Goal: Register for event/course

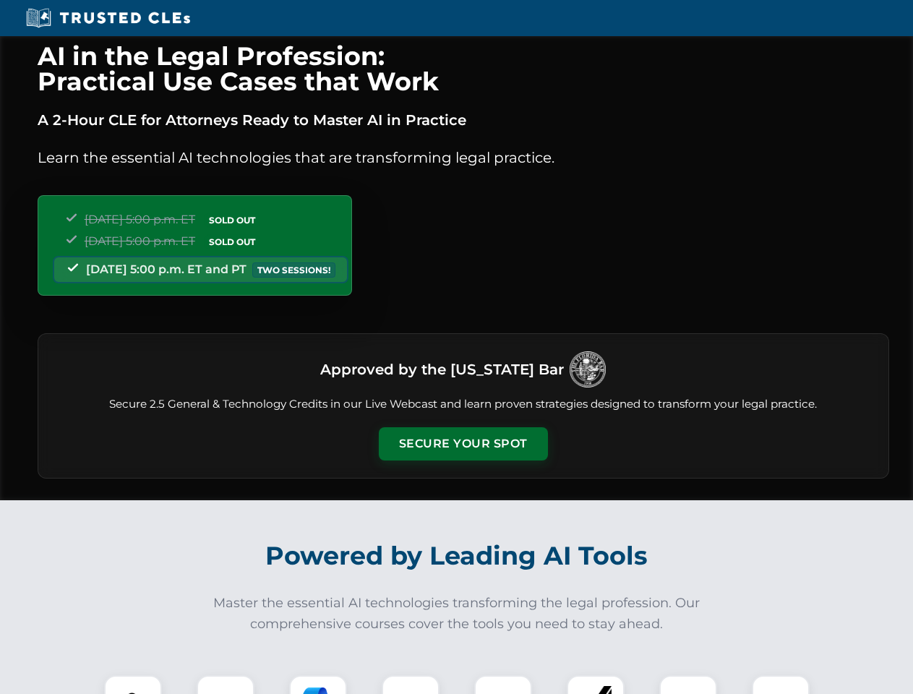
click at [463, 444] on button "Secure Your Spot" at bounding box center [463, 443] width 169 height 33
click at [133, 685] on img at bounding box center [133, 704] width 42 height 42
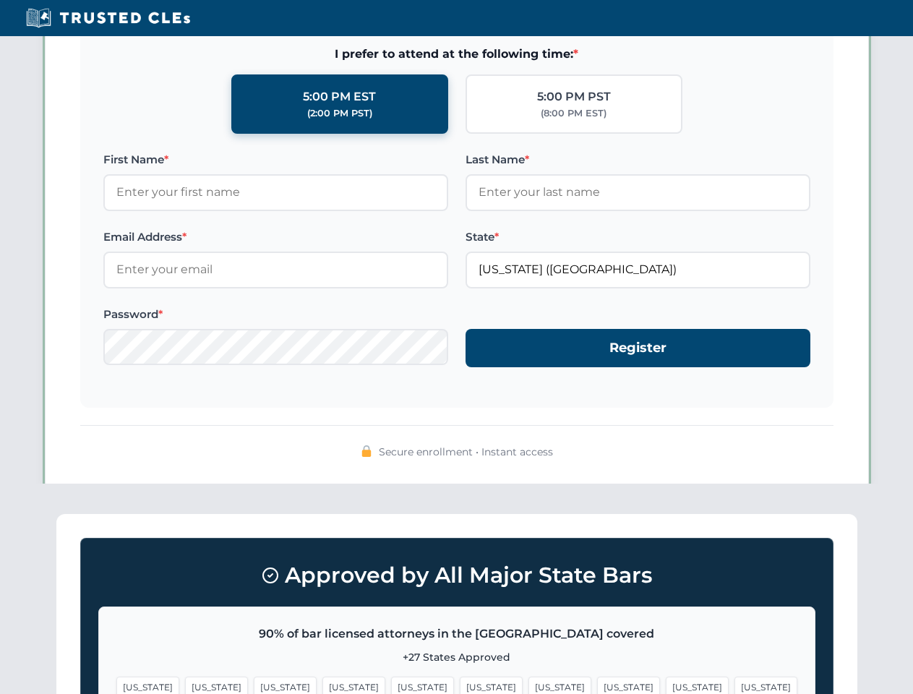
click at [529, 685] on span "[US_STATE]" at bounding box center [560, 687] width 63 height 21
click at [666, 685] on span "[US_STATE]" at bounding box center [697, 687] width 63 height 21
